Goal: Task Accomplishment & Management: Manage account settings

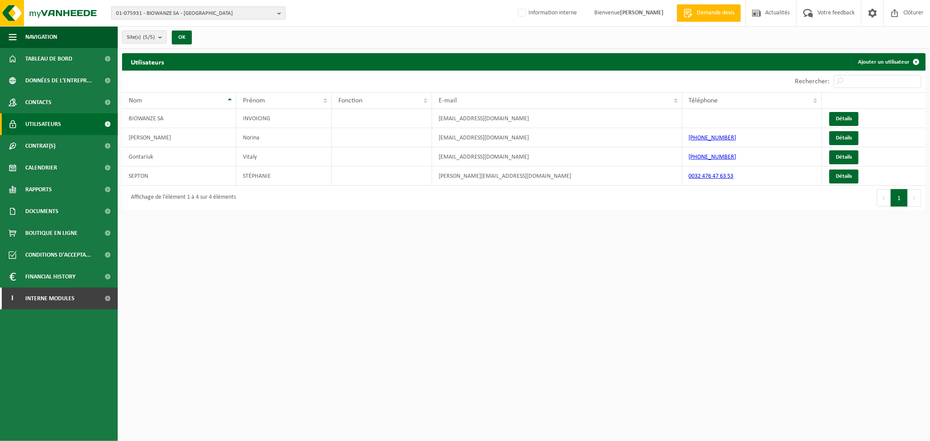
click at [142, 17] on span "01-075931 - BIOWANZE SA - TIENEN" at bounding box center [195, 13] width 158 height 13
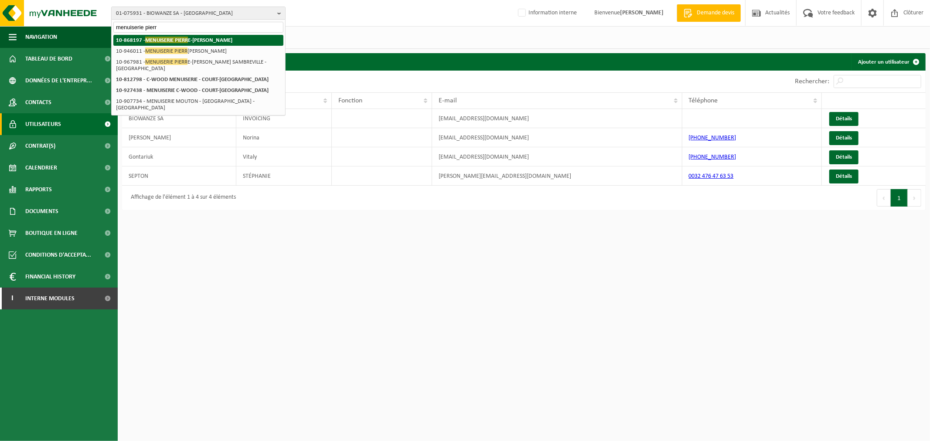
type input "menuiserie pierr"
click at [168, 38] on span "MENUISERIE PIERR" at bounding box center [166, 40] width 43 height 7
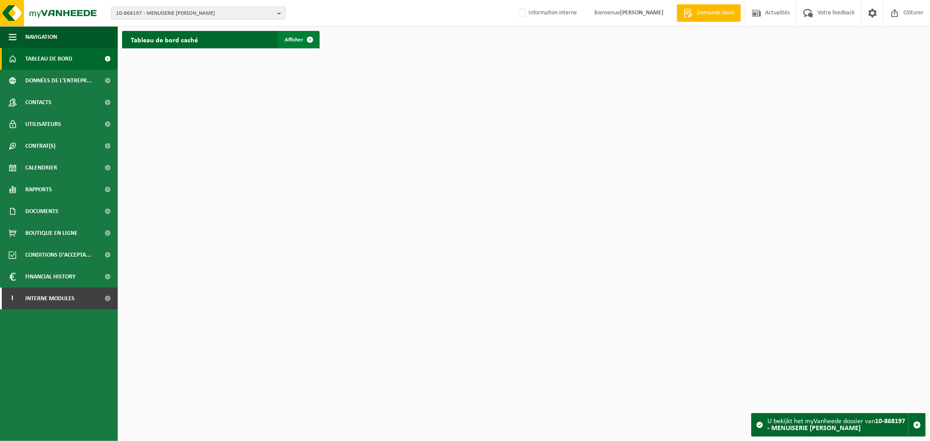
click at [310, 43] on span at bounding box center [309, 39] width 17 height 17
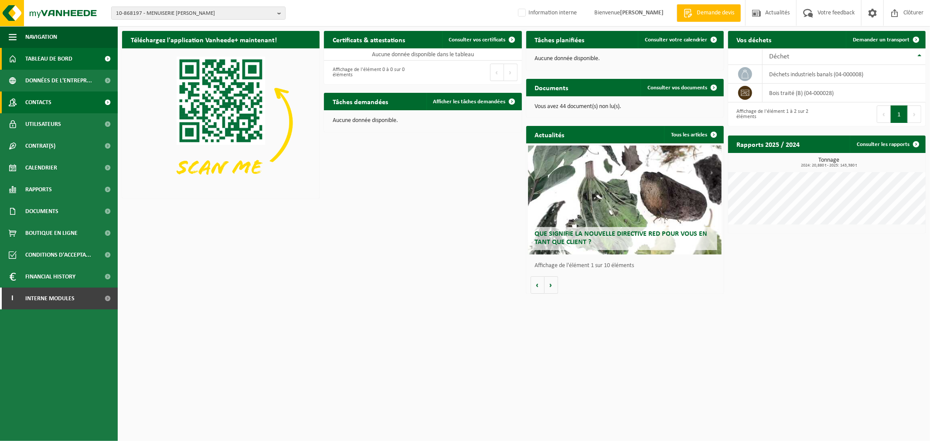
click at [61, 105] on link "Contacts" at bounding box center [59, 103] width 118 height 22
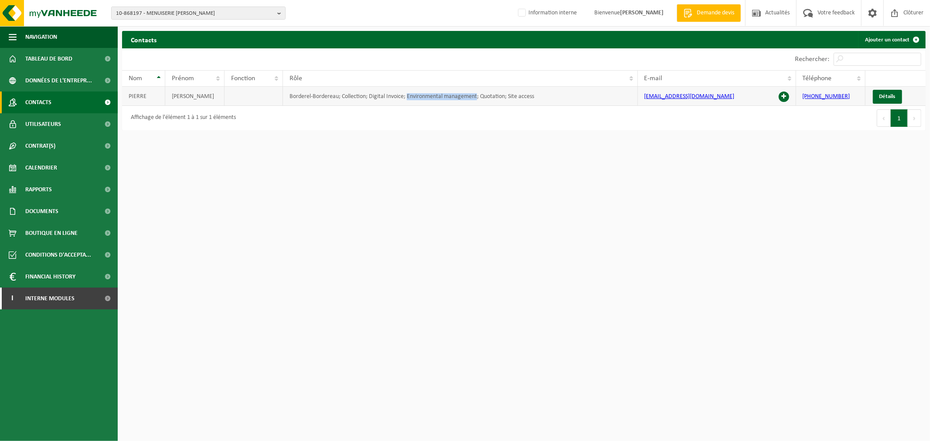
drag, startPoint x: 408, startPoint y: 96, endPoint x: 477, endPoint y: 96, distance: 68.9
click at [477, 96] on td "Borderel-Bordereau; Collection; Digital Invoice; Environmental management; Quot…" at bounding box center [460, 96] width 355 height 19
click at [16, 127] on span at bounding box center [13, 124] width 8 height 22
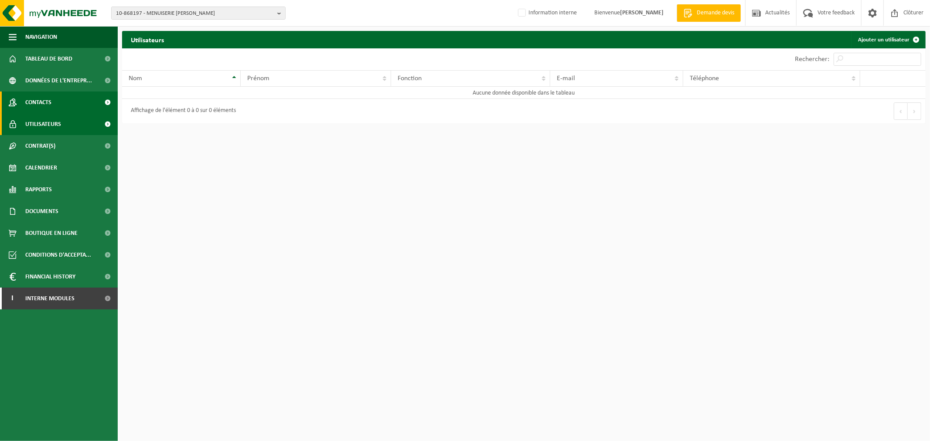
click at [45, 105] on span "Contacts" at bounding box center [38, 103] width 26 height 22
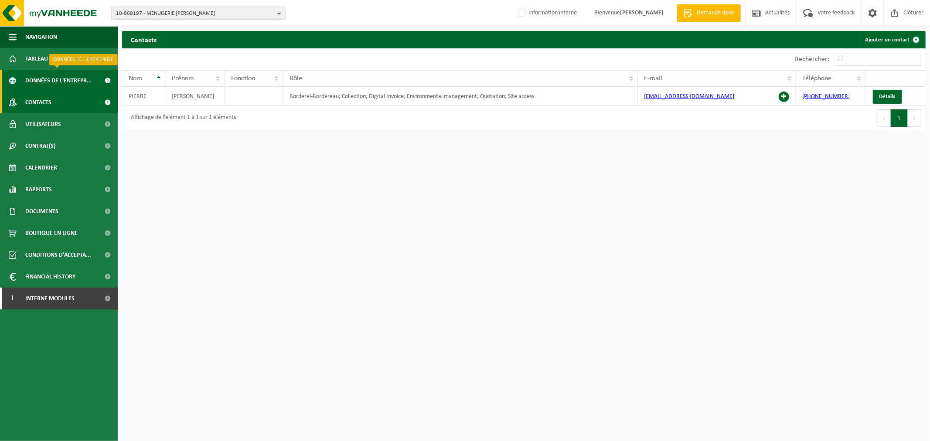
click at [77, 75] on span "Données de l'entrepr..." at bounding box center [58, 81] width 67 height 22
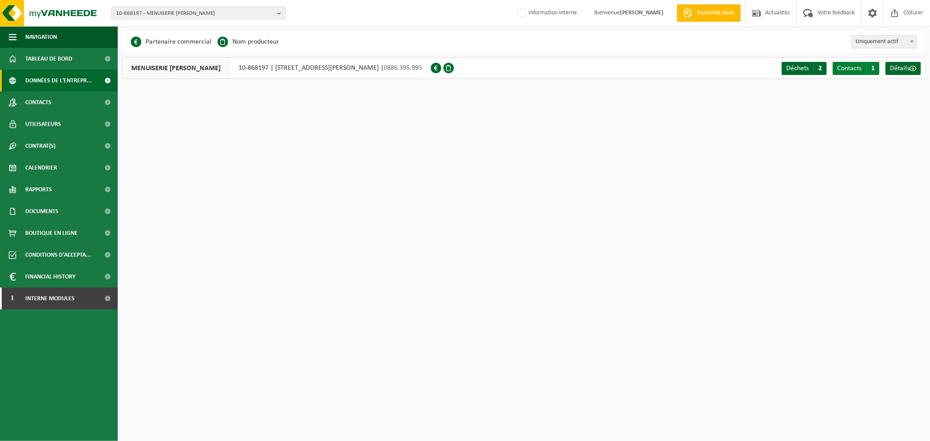
click at [846, 65] on span "Contacts" at bounding box center [849, 68] width 24 height 7
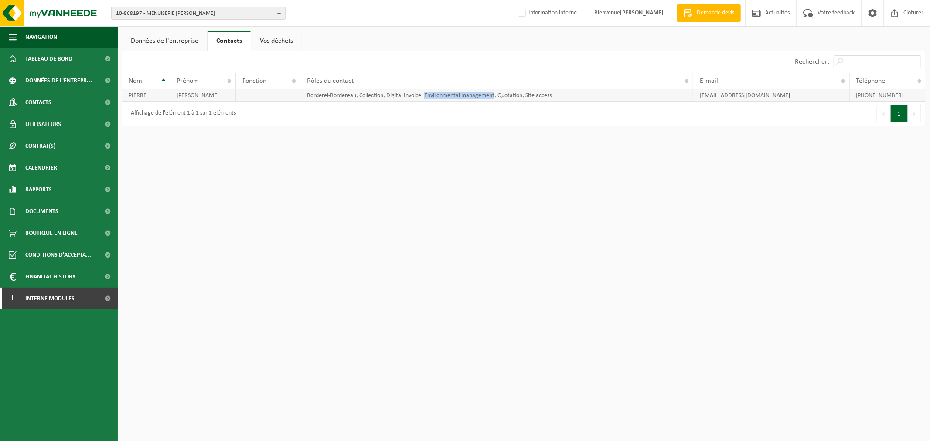
drag, startPoint x: 425, startPoint y: 94, endPoint x: 495, endPoint y: 99, distance: 70.8
click at [495, 99] on td "Borderel-Bordereau; Collection; Digital Invoice; Environmental management; Quot…" at bounding box center [496, 95] width 393 height 12
click at [42, 125] on span "Utilisateurs" at bounding box center [43, 124] width 36 height 22
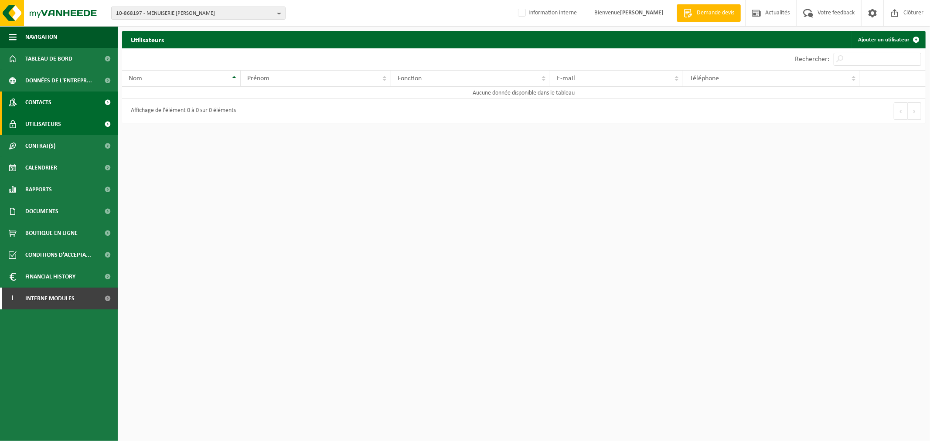
click at [65, 105] on link "Contacts" at bounding box center [59, 103] width 118 height 22
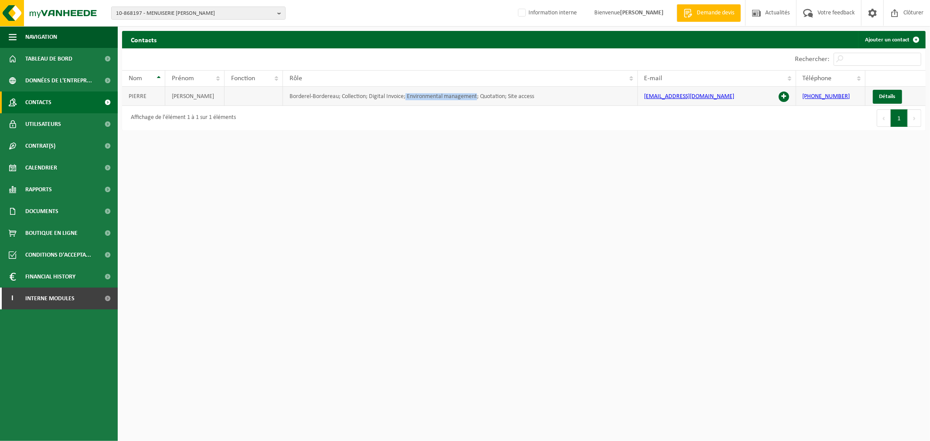
drag, startPoint x: 406, startPoint y: 95, endPoint x: 477, endPoint y: 98, distance: 71.1
click at [477, 98] on td "Borderel-Bordereau; Collection; Digital Invoice; Environmental management; Quot…" at bounding box center [460, 96] width 355 height 19
click at [299, 126] on div "Affichage de l'élément 1 à 1 sur 1 éléments" at bounding box center [323, 118] width 402 height 24
click at [34, 121] on span "Utilisateurs" at bounding box center [43, 124] width 36 height 22
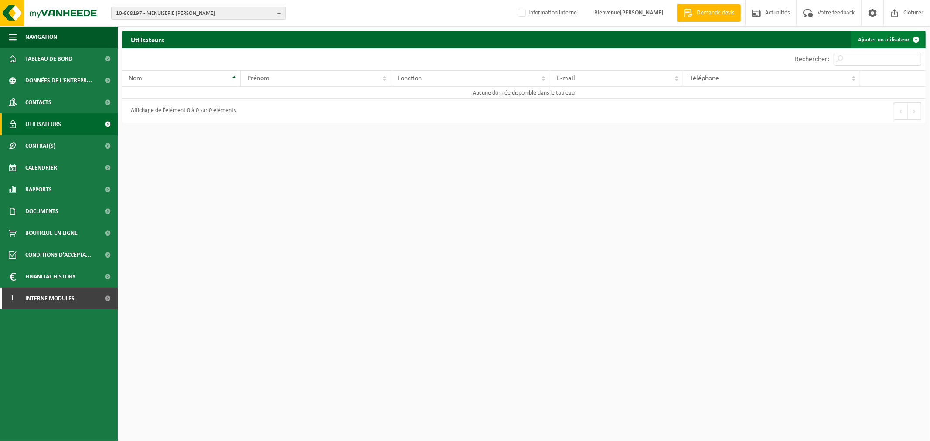
click at [899, 38] on link "Ajouter un utilisateur" at bounding box center [888, 39] width 74 height 17
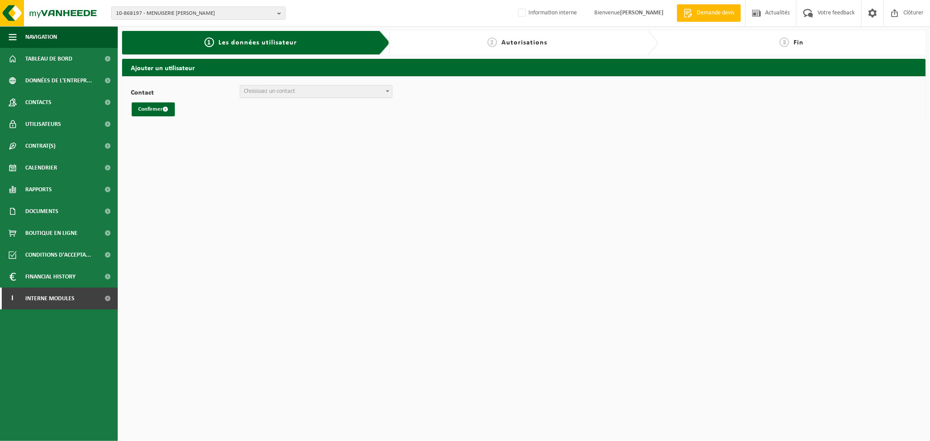
click at [354, 86] on span "Choisissez un contact" at bounding box center [316, 91] width 152 height 12
select select "101287"
click at [162, 109] on button "Confirmer" at bounding box center [153, 109] width 43 height 14
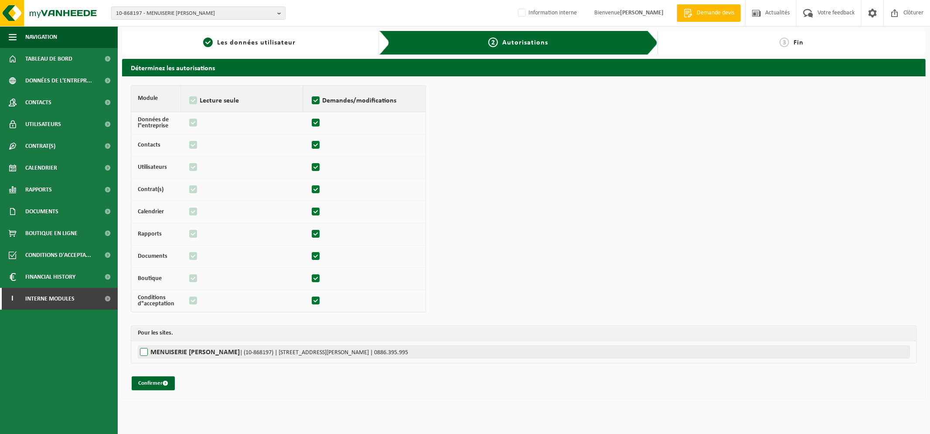
click at [146, 352] on label"] "MENUISERIE PIERRE-ALEXANDRE | (10-868197) | RUE LEOPOLD GENICOT 6, 5380 FERNELM…" at bounding box center [524, 351] width 772 height 13
click at [146, 352] on input "MENUISERIE PIERRE-ALEXANDRE | (10-868197) | RUE LEOPOLD GENICOT 6, 5380 FERNELM…" at bounding box center [603, 351] width 930 height 13
checkbox input "true"
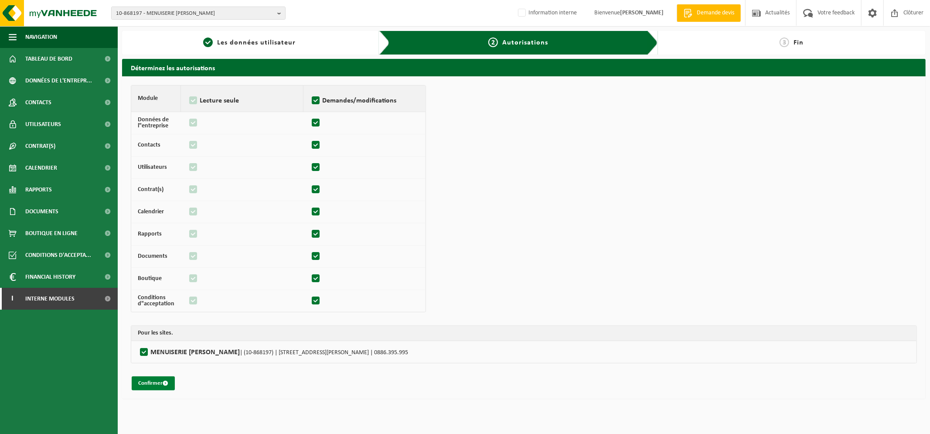
click at [153, 381] on button "Confirmer" at bounding box center [153, 383] width 43 height 14
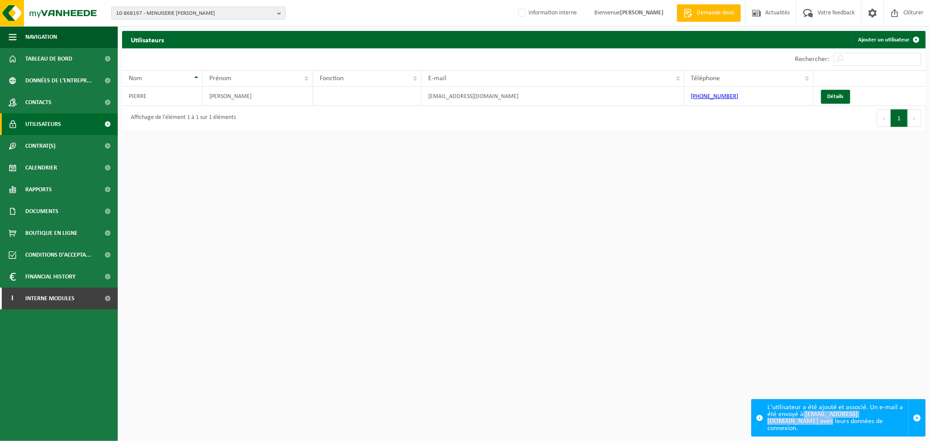
drag, startPoint x: 906, startPoint y: 422, endPoint x: 804, endPoint y: 422, distance: 102.0
click at [804, 422] on div "L'utilisateur a été ajouté et associé. Un e-mail a été envoyé à [EMAIL_ADDRESS]…" at bounding box center [837, 418] width 141 height 37
click at [840, 99] on link "Détails" at bounding box center [835, 97] width 29 height 14
click at [497, 238] on html "10-868197 - MENUISERIE [PERSON_NAME] 10-967981 - MENUISERIE [PERSON_NAME] SAMBR…" at bounding box center [465, 220] width 930 height 441
click at [920, 422] on span "button" at bounding box center [917, 418] width 8 height 8
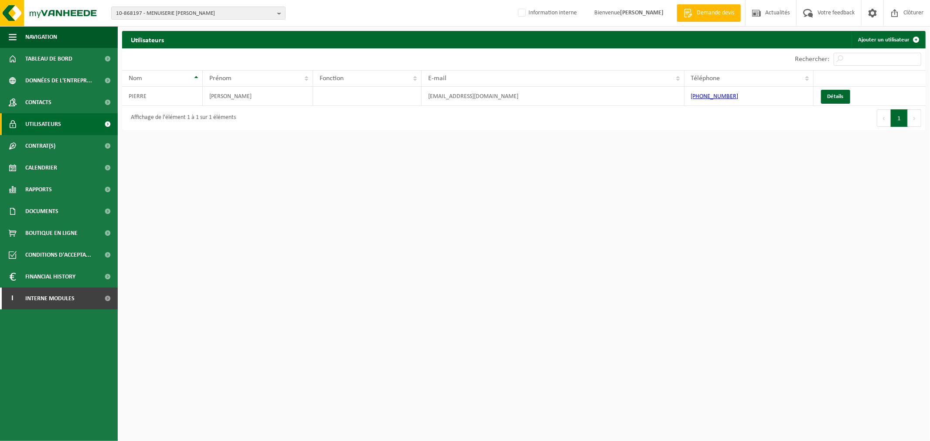
click at [672, 258] on html "10-868197 - MENUISERIE [PERSON_NAME] 10-967981 - MENUISERIE [PERSON_NAME] SAMBR…" at bounding box center [465, 220] width 930 height 441
click at [479, 190] on html "10-868197 - MENUISERIE [PERSON_NAME] 10-967981 - MENUISERIE [PERSON_NAME] SAMBR…" at bounding box center [465, 220] width 930 height 441
click at [236, 14] on span "10-868197 - MENUISERIE [PERSON_NAME]" at bounding box center [195, 13] width 158 height 13
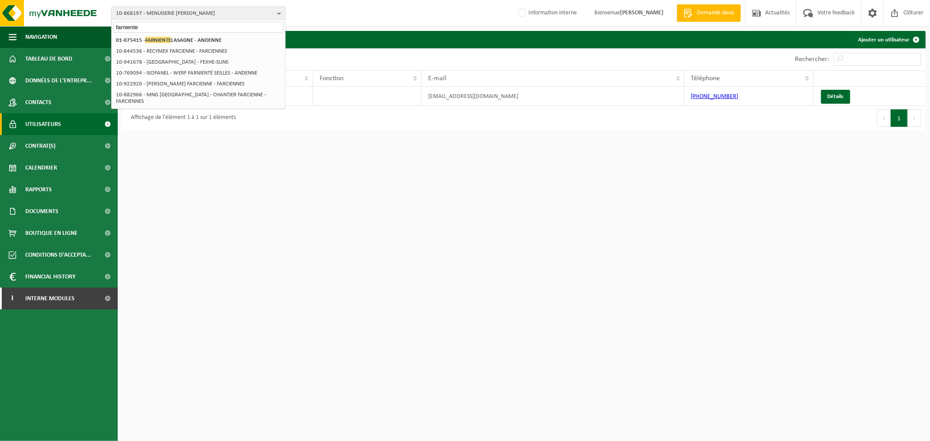
type input "farniente"
click at [213, 37] on strong "01-075415 - FARNIENTE LASAGNE - ANDENNE" at bounding box center [168, 40] width 105 height 7
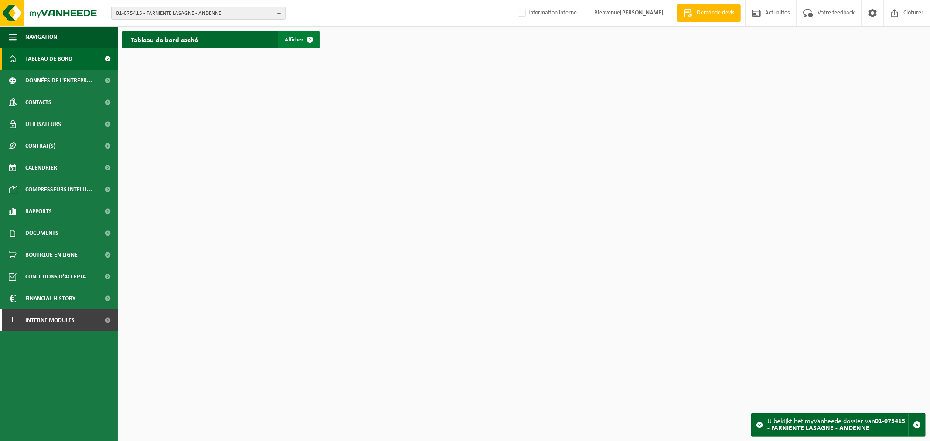
click at [310, 38] on span at bounding box center [309, 39] width 17 height 17
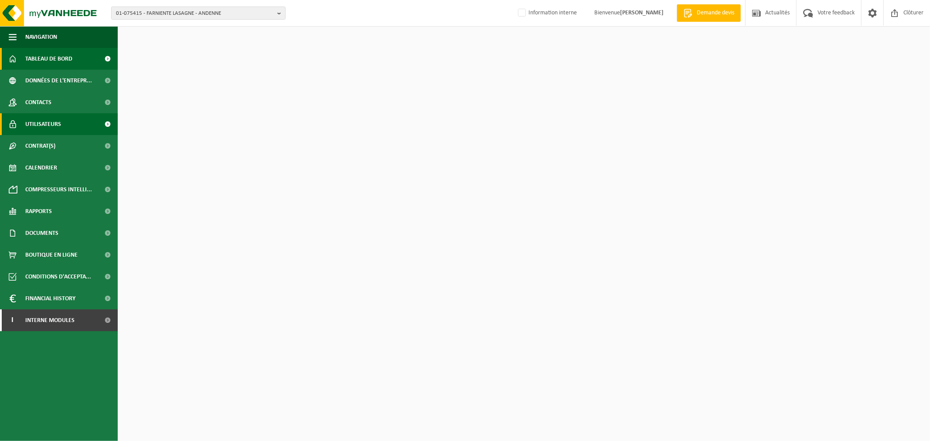
click at [55, 123] on span "Utilisateurs" at bounding box center [43, 124] width 36 height 22
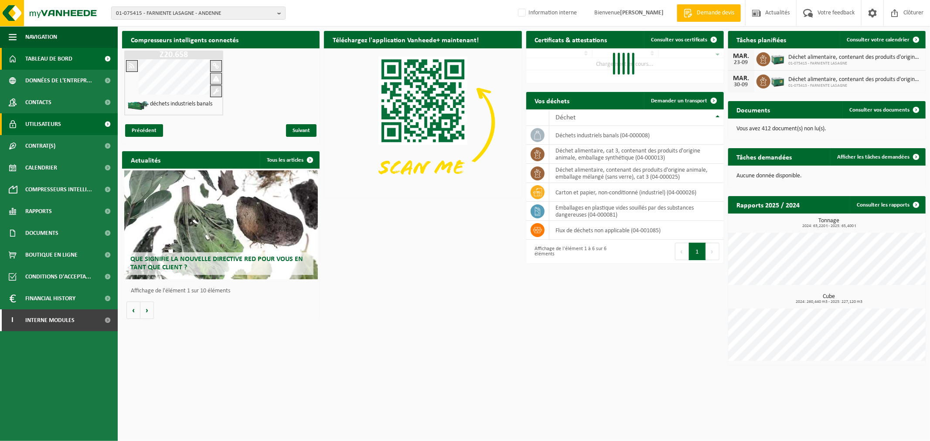
click at [70, 114] on link "Utilisateurs" at bounding box center [59, 124] width 118 height 22
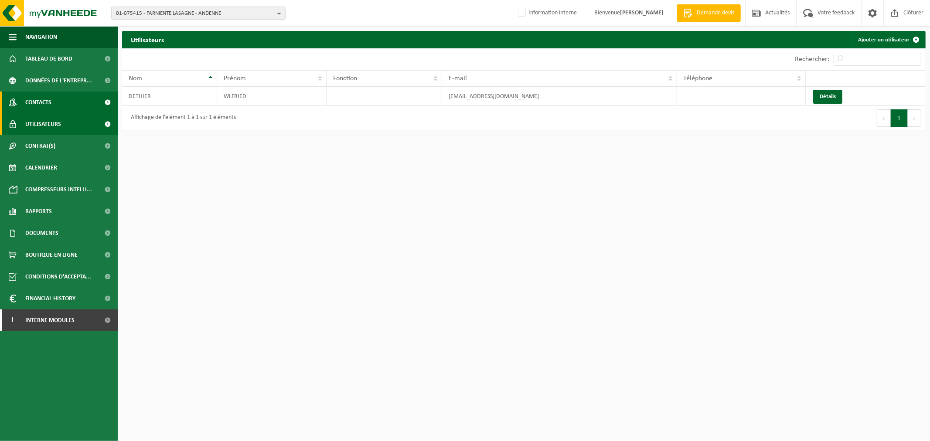
click at [47, 103] on span "Contacts" at bounding box center [38, 103] width 26 height 22
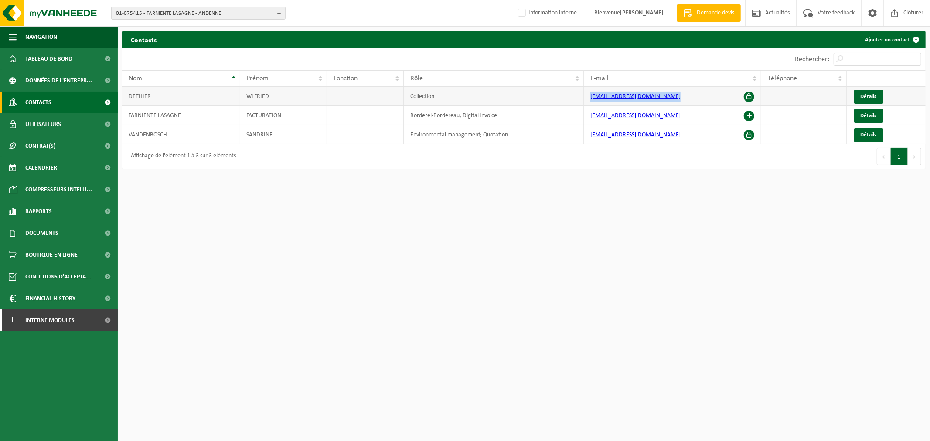
drag, startPoint x: 669, startPoint y: 98, endPoint x: 590, endPoint y: 97, distance: 78.9
click at [590, 97] on td "[EMAIL_ADDRESS][DOMAIN_NAME]" at bounding box center [672, 96] width 177 height 19
copy link "[EMAIL_ADDRESS][DOMAIN_NAME]"
click at [699, 260] on html "01-075415 - FARNIENTE LASAGNE - ANDENNE 01-075415 - FARNIENTE LASAGNE - ANDENNE…" at bounding box center [465, 220] width 930 height 441
click at [560, 317] on html "01-075415 - FARNIENTE LASAGNE - ANDENNE 01-075415 - FARNIENTE LASAGNE - ANDENNE…" at bounding box center [465, 220] width 930 height 441
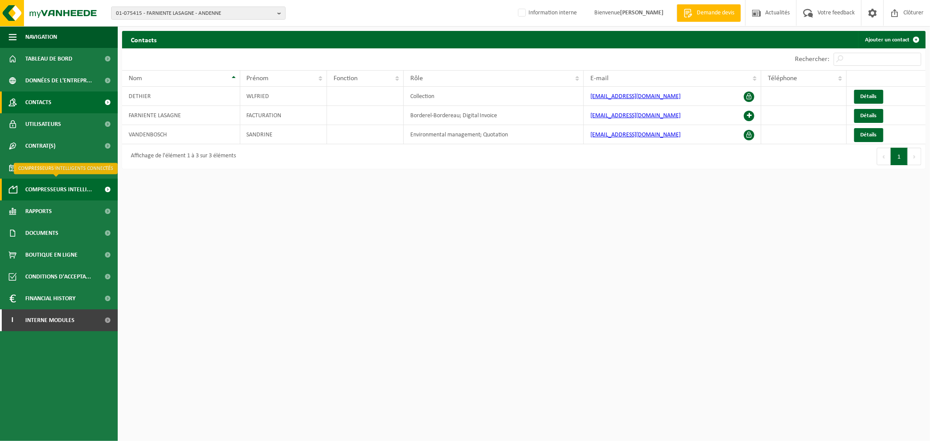
click at [38, 189] on span "Compresseurs intelli..." at bounding box center [58, 190] width 67 height 22
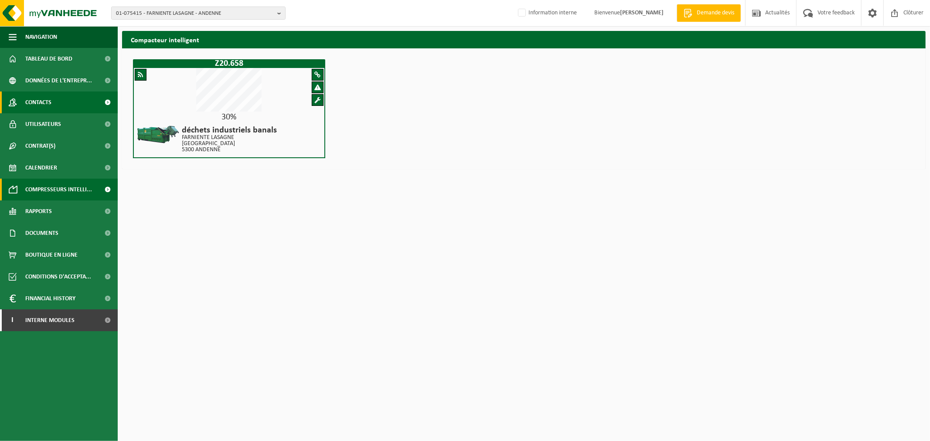
click at [32, 103] on span "Contacts" at bounding box center [38, 103] width 26 height 22
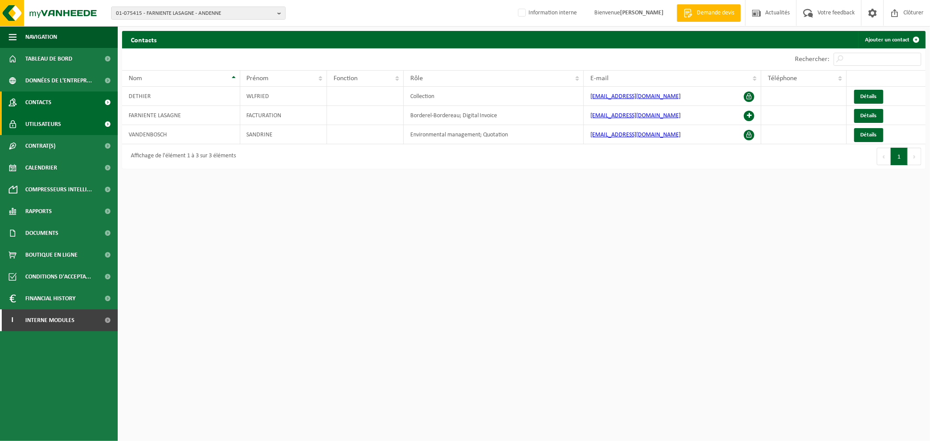
click at [53, 121] on span "Utilisateurs" at bounding box center [43, 124] width 36 height 22
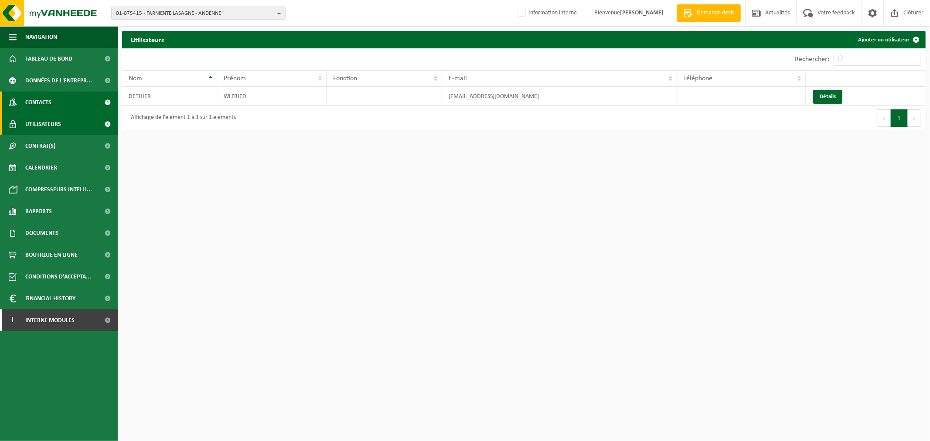
click at [55, 103] on link "Contacts" at bounding box center [59, 103] width 118 height 22
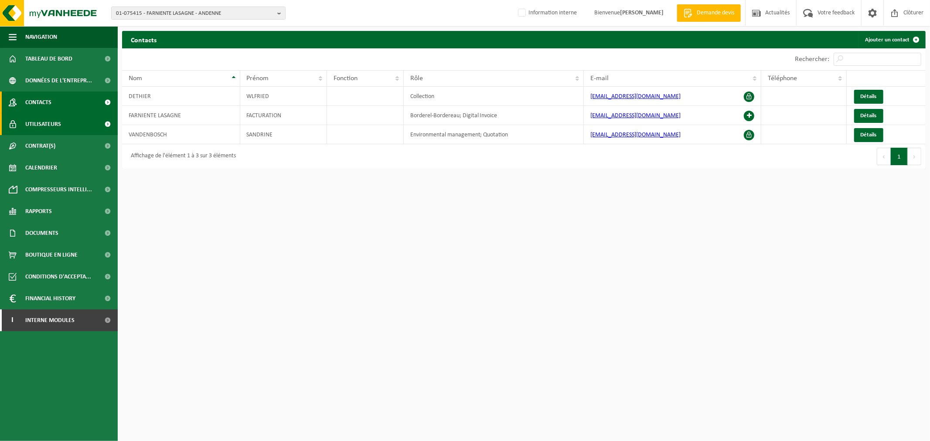
click at [59, 124] on span "Utilisateurs" at bounding box center [43, 124] width 36 height 22
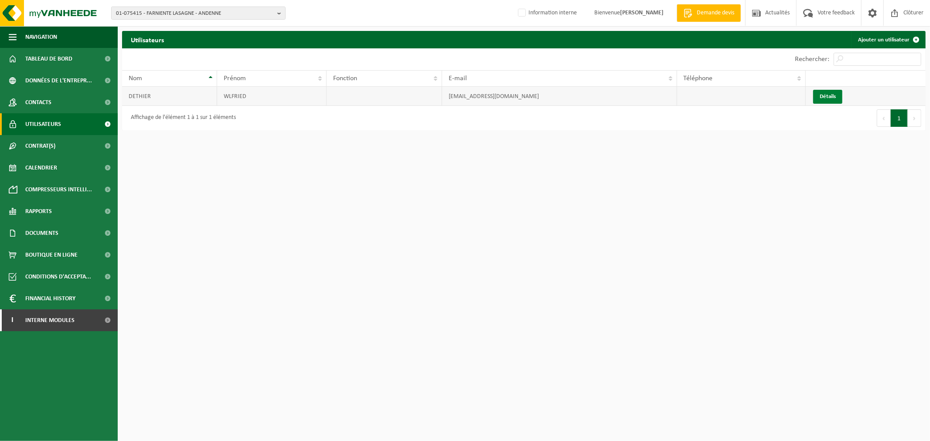
click at [833, 97] on link "Détails" at bounding box center [827, 97] width 29 height 14
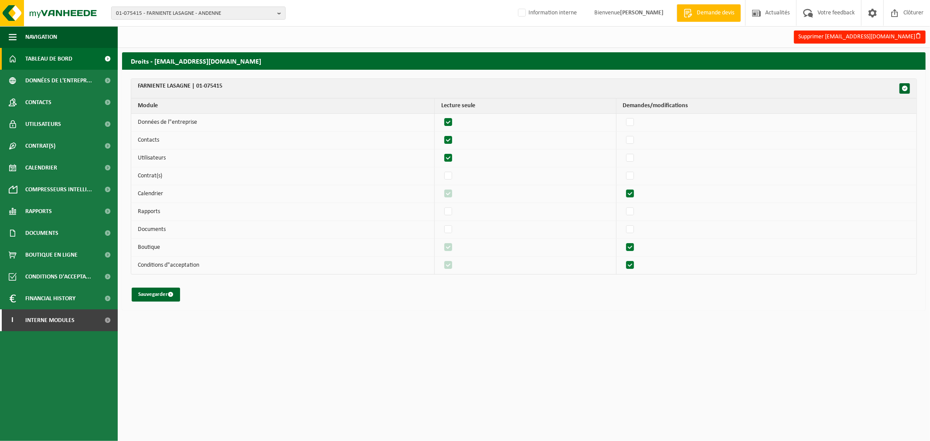
click at [61, 54] on span "Tableau de bord" at bounding box center [48, 59] width 47 height 22
